Goal: Information Seeking & Learning: Learn about a topic

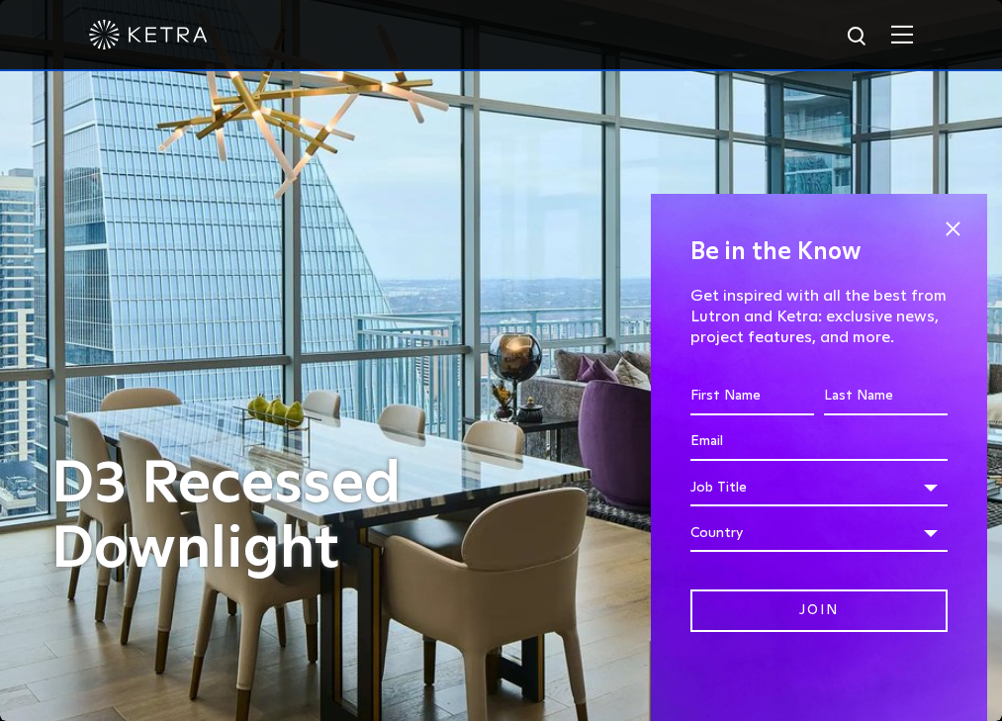
scroll to position [2418, 0]
